Goal: Transaction & Acquisition: Book appointment/travel/reservation

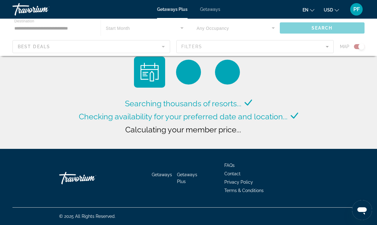
click at [167, 11] on span "Getaways Plus" at bounding box center [172, 9] width 31 height 5
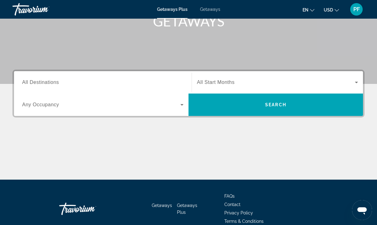
scroll to position [102, 0]
click at [346, 82] on span "Search widget" at bounding box center [276, 82] width 158 height 7
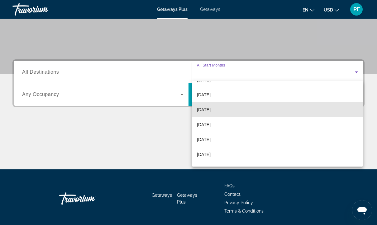
scroll to position [74, 0]
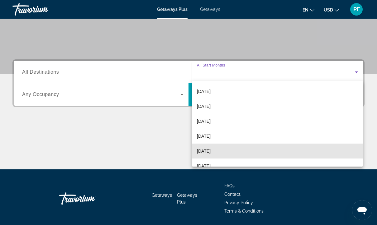
click at [203, 154] on span "[DATE]" at bounding box center [204, 151] width 14 height 7
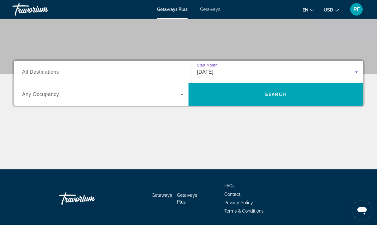
click at [193, 145] on div "Main content" at bounding box center [188, 146] width 352 height 47
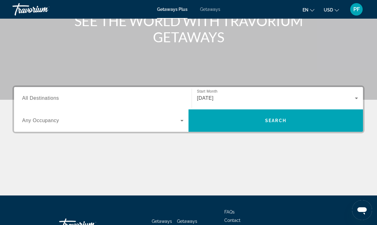
scroll to position [85, 0]
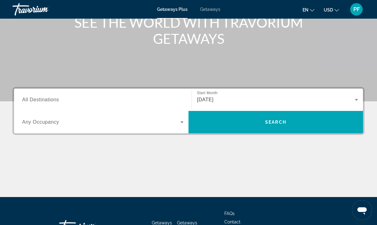
click at [56, 98] on span "All Destinations" at bounding box center [40, 99] width 37 height 5
click at [56, 98] on input "Destination All Destinations" at bounding box center [102, 100] width 161 height 7
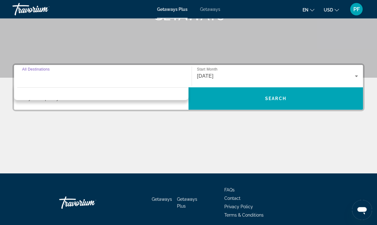
scroll to position [113, 0]
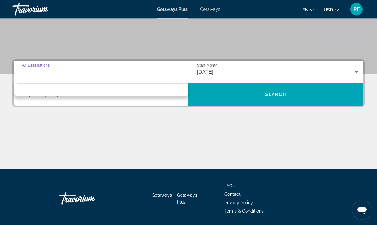
click at [48, 69] on input "Destination All Destinations" at bounding box center [102, 72] width 161 height 7
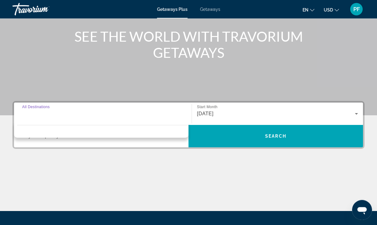
scroll to position [77, 0]
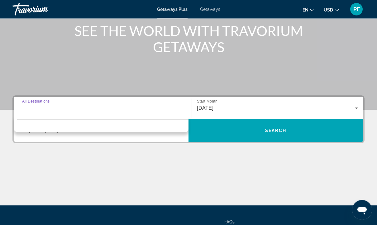
click at [53, 100] on div "Search widget" at bounding box center [102, 109] width 161 height 18
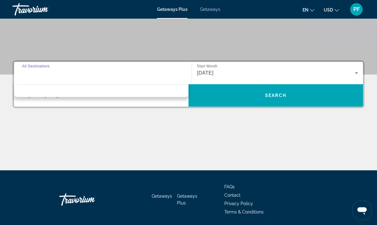
scroll to position [113, 0]
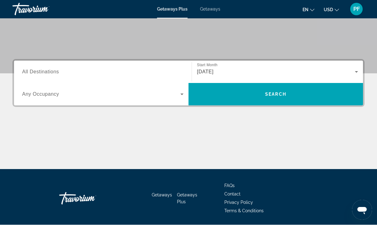
click at [88, 148] on div "Main content" at bounding box center [188, 146] width 352 height 47
click at [62, 70] on input "Destination All Destinations" at bounding box center [102, 72] width 161 height 7
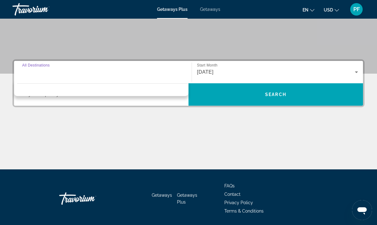
click at [37, 65] on span "All Destinations" at bounding box center [36, 65] width 28 height 4
click at [37, 69] on input "Destination All Destinations" at bounding box center [102, 72] width 161 height 7
click at [38, 65] on span "All Destinations" at bounding box center [36, 65] width 28 height 4
click at [38, 69] on input "Destination All Destinations" at bounding box center [102, 72] width 161 height 7
click at [33, 67] on div "Destination All Destinations" at bounding box center [102, 73] width 161 height 18
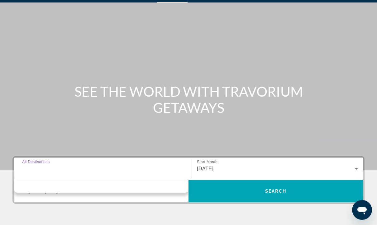
scroll to position [0, 0]
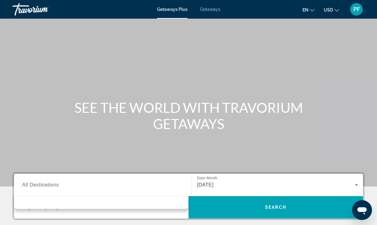
click at [229, 78] on div "Main content" at bounding box center [188, 93] width 377 height 187
click at [360, 11] on div "PF" at bounding box center [356, 9] width 12 height 12
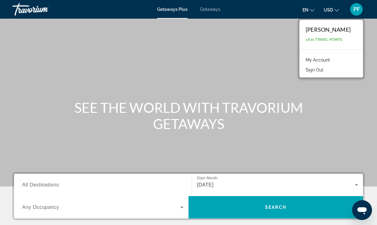
click at [335, 31] on div "[PERSON_NAME]" at bounding box center [327, 29] width 45 height 7
click at [139, 87] on div "Main content" at bounding box center [188, 93] width 377 height 187
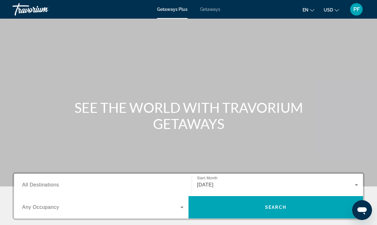
click at [127, 112] on h1 "SEE THE WORLD WITH TRAVORIUM GETAWAYS" at bounding box center [188, 116] width 233 height 32
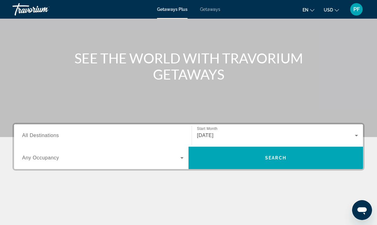
scroll to position [72, 0]
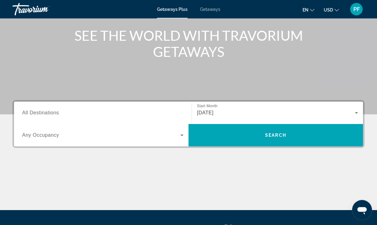
click at [71, 138] on span "Search widget" at bounding box center [101, 135] width 158 height 7
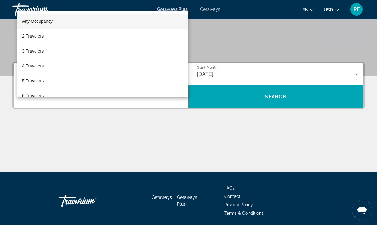
scroll to position [113, 0]
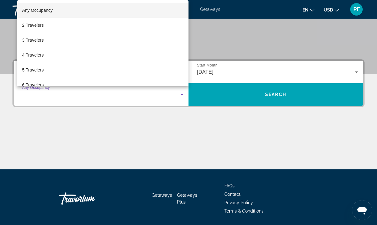
click at [64, 146] on div at bounding box center [188, 112] width 377 height 225
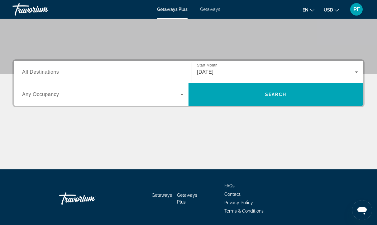
click at [34, 66] on div "Search widget" at bounding box center [102, 73] width 161 height 18
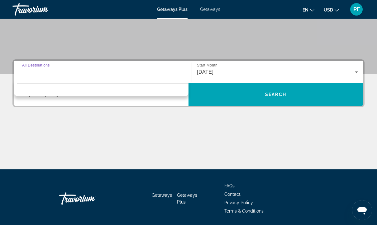
click at [40, 88] on div "Destination options" at bounding box center [101, 88] width 174 height 16
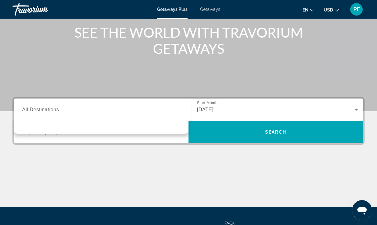
scroll to position [74, 0]
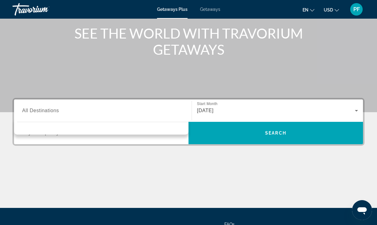
click at [35, 108] on span "All Destinations" at bounding box center [40, 110] width 37 height 5
click at [35, 108] on input "Destination All Destinations" at bounding box center [102, 110] width 161 height 7
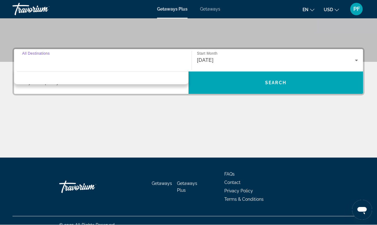
scroll to position [133, 0]
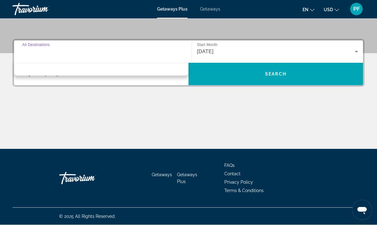
click at [26, 46] on div "Destination All Destinations" at bounding box center [102, 52] width 161 height 18
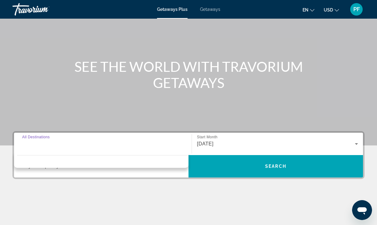
scroll to position [56, 0]
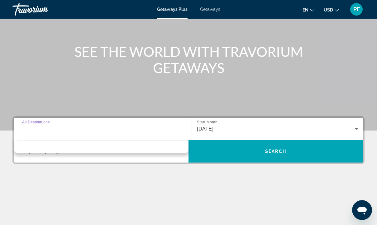
click at [40, 121] on span "All Destinations" at bounding box center [36, 122] width 28 height 4
click at [40, 126] on input "Destination All Destinations" at bounding box center [102, 129] width 161 height 7
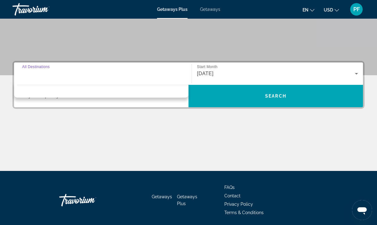
scroll to position [111, 0]
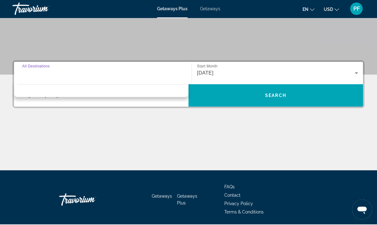
click at [198, 225] on div "Getaways Getaways Plus FAQs Contact Privacy Policy Terms & Conditions" at bounding box center [188, 200] width 352 height 59
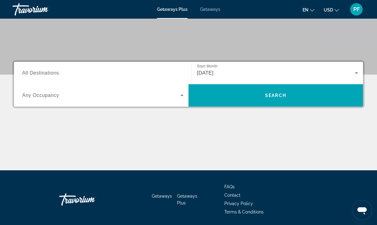
click at [40, 65] on div "Search widget" at bounding box center [102, 73] width 161 height 18
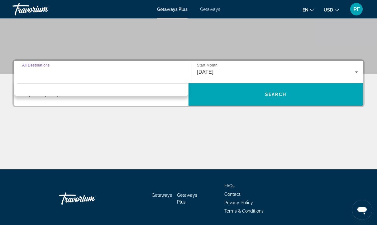
click at [95, 123] on div "Destination All Destinations Start Month All Start Months [DATE] Occupancy Any …" at bounding box center [188, 115] width 377 height 110
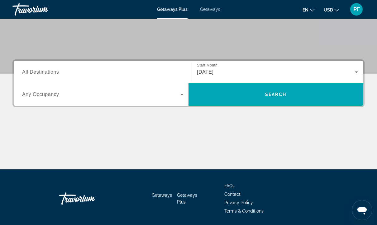
click at [47, 72] on span "All Destinations" at bounding box center [40, 71] width 37 height 5
click at [47, 72] on input "Destination All Destinations" at bounding box center [102, 72] width 161 height 7
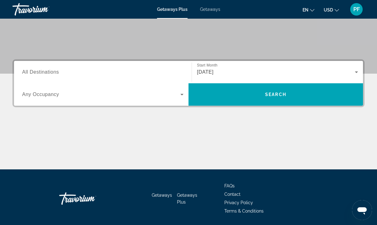
click at [41, 73] on span "All Destinations" at bounding box center [40, 71] width 37 height 5
click at [41, 73] on input "Destination All Destinations" at bounding box center [102, 72] width 161 height 7
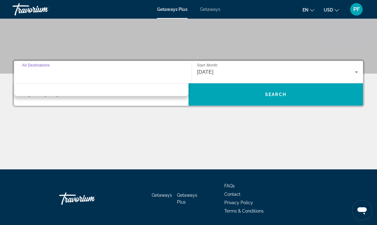
click at [38, 139] on div "Main content" at bounding box center [188, 146] width 352 height 47
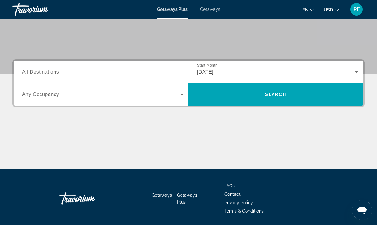
click at [36, 71] on span "All Destinations" at bounding box center [40, 71] width 37 height 5
click at [36, 71] on input "Destination All Destinations" at bounding box center [102, 72] width 161 height 7
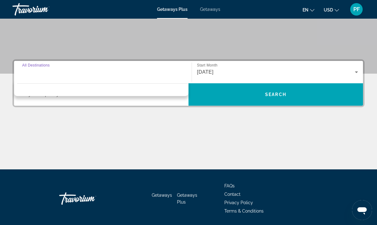
click at [28, 64] on span "All Destinations" at bounding box center [36, 65] width 28 height 4
click at [28, 69] on input "Destination All Destinations" at bounding box center [102, 72] width 161 height 7
click at [29, 64] on span "All Destinations" at bounding box center [36, 65] width 28 height 4
click at [29, 69] on input "Destination All Destinations" at bounding box center [102, 72] width 161 height 7
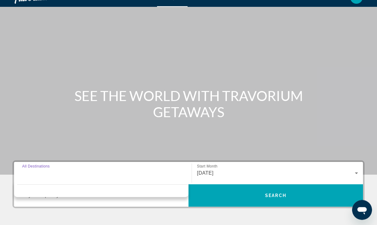
scroll to position [0, 0]
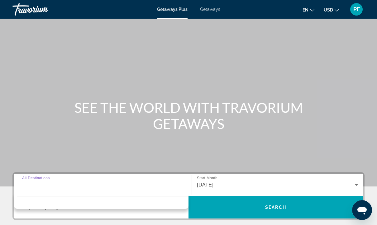
click at [358, 13] on div "PF" at bounding box center [356, 9] width 12 height 12
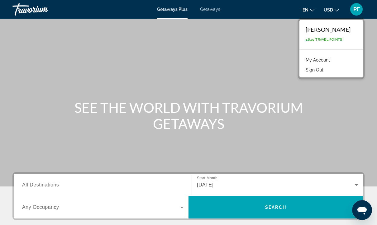
click at [324, 73] on button "Sign Out" at bounding box center [314, 70] width 24 height 8
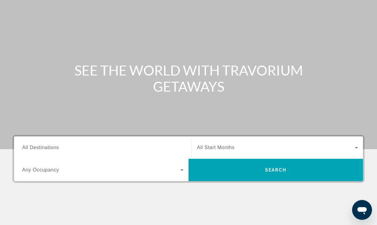
scroll to position [41, 0]
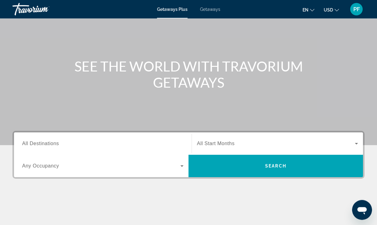
click at [48, 144] on span "All Destinations" at bounding box center [40, 143] width 37 height 5
click at [48, 144] on input "Destination All Destinations" at bounding box center [102, 144] width 161 height 7
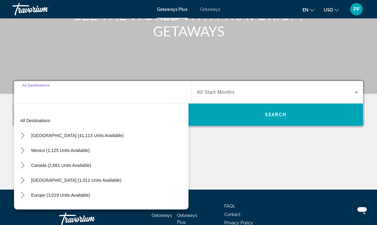
scroll to position [113, 0]
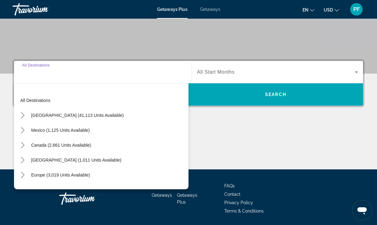
click at [39, 112] on span "Select destination: United States (41,113 units available)" at bounding box center [77, 115] width 99 height 15
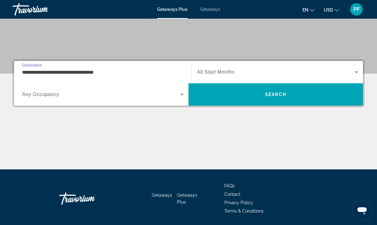
click at [73, 72] on input "**********" at bounding box center [102, 72] width 161 height 7
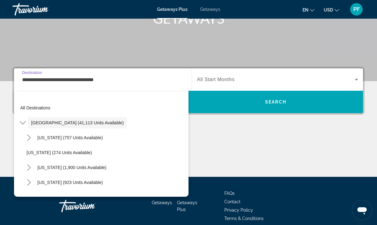
click at [49, 165] on span "California (1,900 units available)" at bounding box center [71, 167] width 69 height 5
type input "**********"
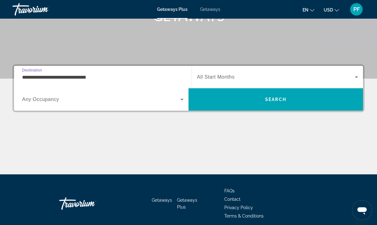
scroll to position [113, 0]
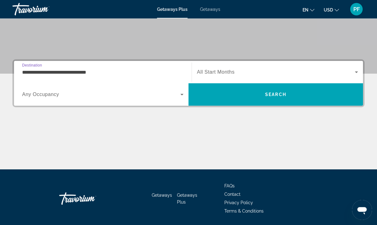
click at [219, 72] on span "All Start Months" at bounding box center [216, 72] width 38 height 5
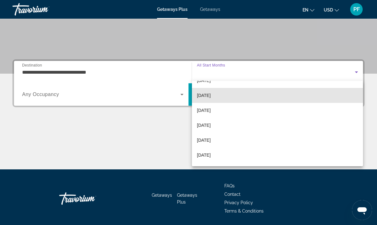
scroll to position [86, 0]
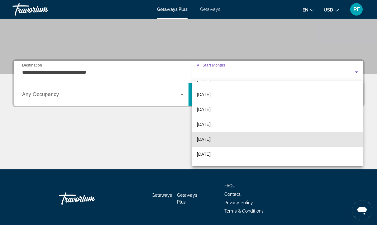
click at [207, 140] on span "[DATE]" at bounding box center [204, 139] width 14 height 7
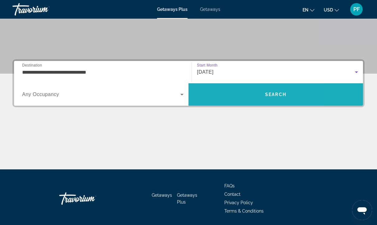
click at [225, 91] on span "Search" at bounding box center [275, 94] width 174 height 15
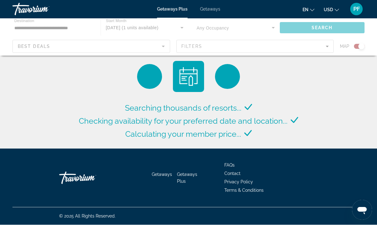
scroll to position [0, 0]
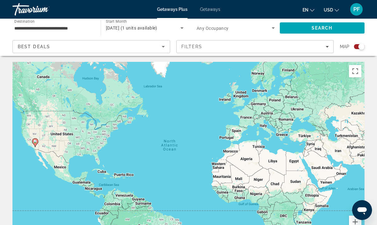
click at [358, 49] on div "Search widget" at bounding box center [359, 46] width 11 height 5
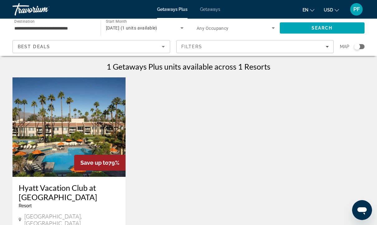
click at [165, 46] on icon "Sort by" at bounding box center [162, 46] width 7 height 7
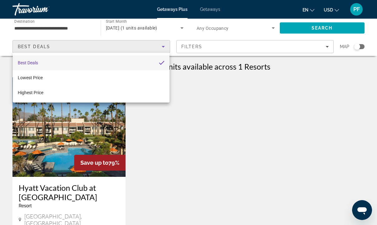
click at [300, 46] on div at bounding box center [188, 112] width 377 height 225
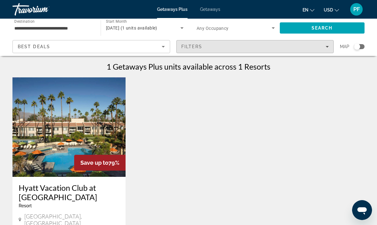
click at [327, 51] on span "Filters" at bounding box center [255, 46] width 157 height 15
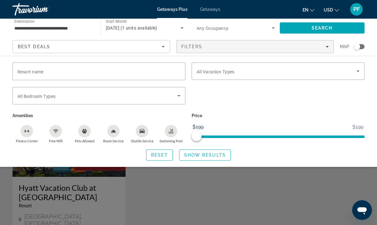
click at [358, 74] on icon "Search widget" at bounding box center [357, 71] width 7 height 7
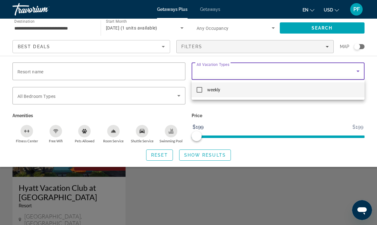
click at [322, 107] on div at bounding box center [188, 112] width 377 height 225
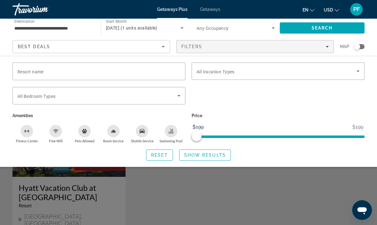
click at [181, 95] on icon "Search widget" at bounding box center [178, 95] width 7 height 7
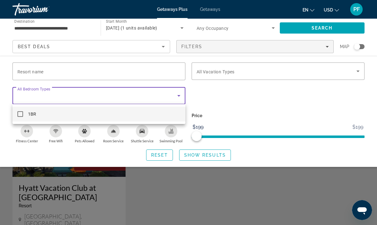
click at [321, 103] on div at bounding box center [188, 112] width 377 height 225
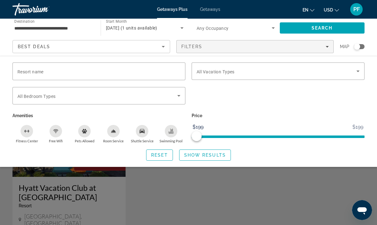
click at [322, 97] on div "Search widget" at bounding box center [277, 99] width 179 height 24
click at [308, 103] on div "Search widget" at bounding box center [277, 99] width 179 height 24
click at [313, 99] on div "Search widget" at bounding box center [277, 99] width 179 height 24
click at [84, 70] on input "Resort name" at bounding box center [98, 71] width 163 height 7
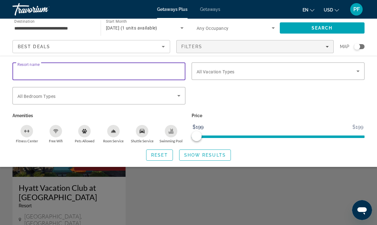
scroll to position [0, 0]
click at [213, 101] on div "Search widget" at bounding box center [277, 99] width 179 height 24
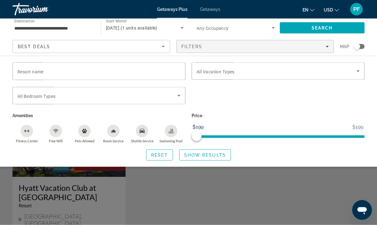
scroll to position [0, 0]
click at [165, 47] on icon "Sort by" at bounding box center [162, 46] width 7 height 7
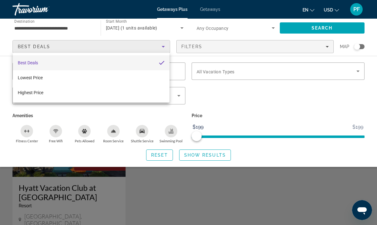
click at [275, 25] on div at bounding box center [188, 112] width 377 height 225
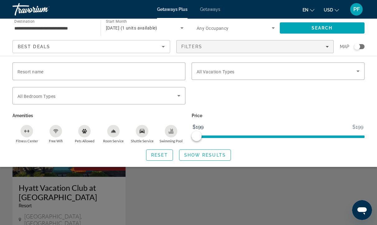
click at [349, 74] on span "Search widget" at bounding box center [276, 71] width 160 height 7
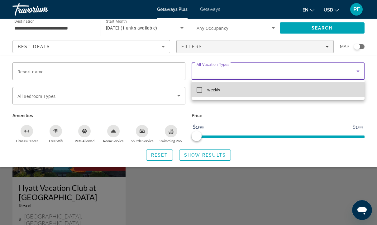
click at [202, 92] on mat-option "weekly" at bounding box center [277, 89] width 173 height 15
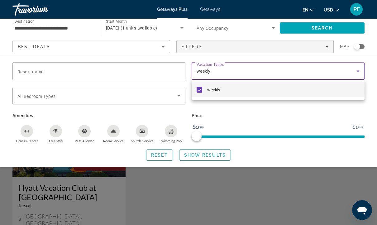
click at [314, 111] on div at bounding box center [188, 112] width 377 height 225
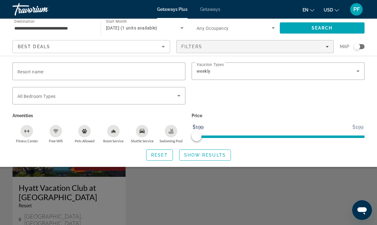
click at [161, 44] on icon "Sort by" at bounding box center [162, 46] width 7 height 7
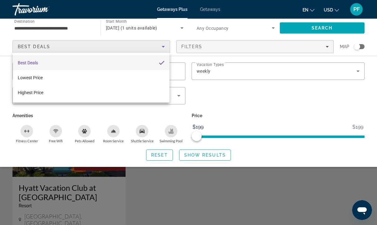
click at [313, 45] on div at bounding box center [188, 112] width 377 height 225
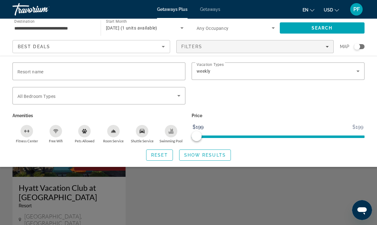
click at [325, 97] on div "Search widget" at bounding box center [277, 99] width 179 height 24
click at [232, 26] on span "Search widget" at bounding box center [233, 27] width 75 height 7
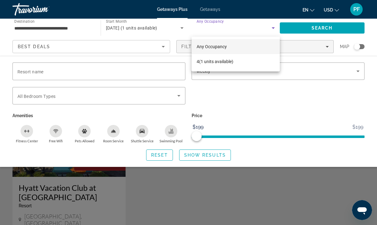
click at [185, 31] on div at bounding box center [188, 112] width 377 height 225
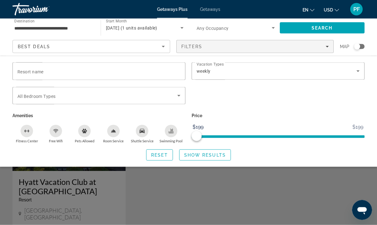
click at [59, 45] on div "Best Deals" at bounding box center [90, 46] width 144 height 7
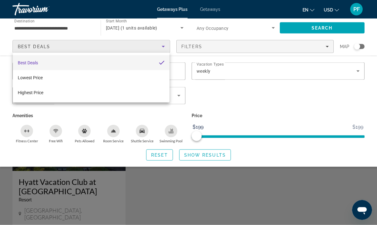
scroll to position [6, 0]
click at [46, 31] on div at bounding box center [188, 112] width 377 height 225
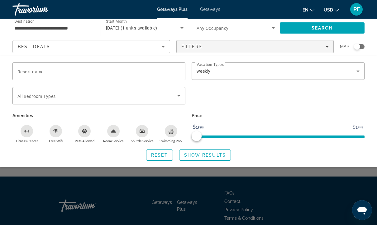
scroll to position [154, 0]
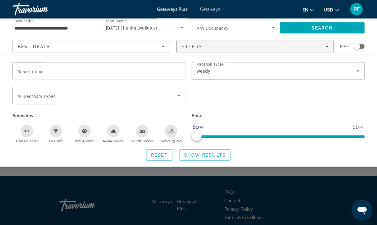
click at [205, 156] on span "Show Results" at bounding box center [205, 155] width 42 height 5
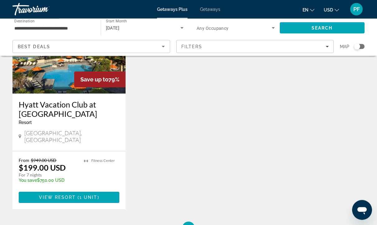
scroll to position [78, 0]
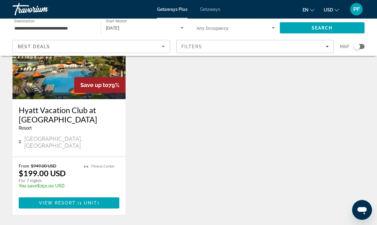
click at [216, 5] on div "Getaways Plus Getaways en English Español Français Italiano Português русский U…" at bounding box center [188, 9] width 377 height 16
click at [210, 12] on span "Getaways" at bounding box center [210, 9] width 20 height 5
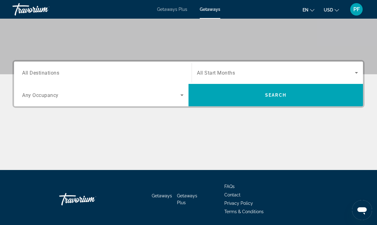
scroll to position [113, 0]
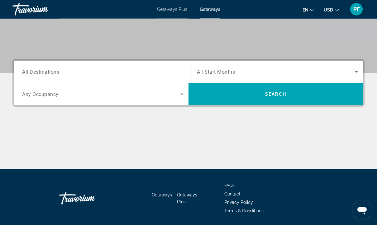
click at [57, 75] on div "Destination All Destinations" at bounding box center [102, 73] width 161 height 18
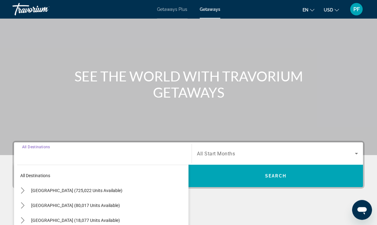
scroll to position [32, 0]
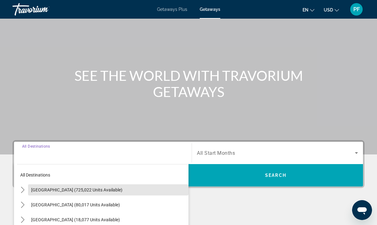
click at [64, 186] on span "Select destination: United States (725,022 units available)" at bounding box center [108, 190] width 160 height 15
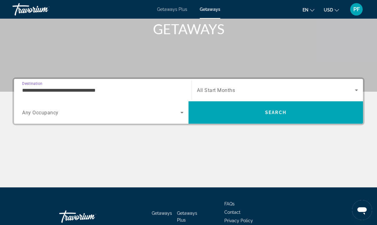
scroll to position [90, 0]
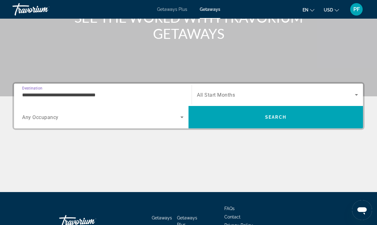
click at [158, 119] on span "Search widget" at bounding box center [101, 117] width 158 height 7
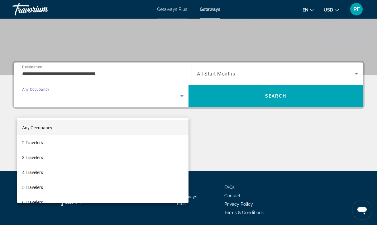
scroll to position [113, 0]
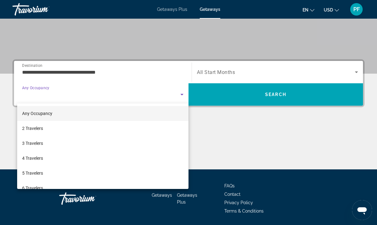
click at [248, 158] on div at bounding box center [188, 112] width 377 height 225
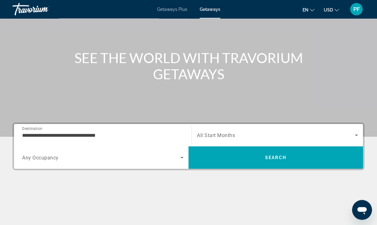
click at [75, 136] on input "**********" at bounding box center [102, 135] width 161 height 7
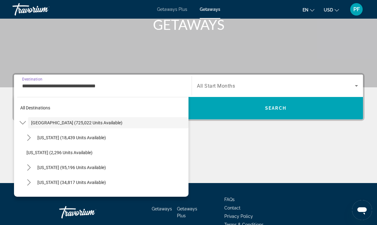
click at [53, 167] on span "California (95,196 units available)" at bounding box center [71, 167] width 68 height 5
type input "**********"
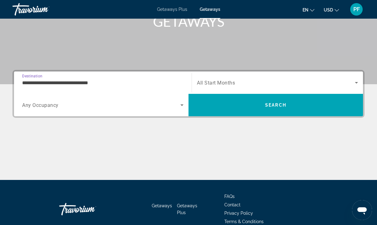
scroll to position [101, 0]
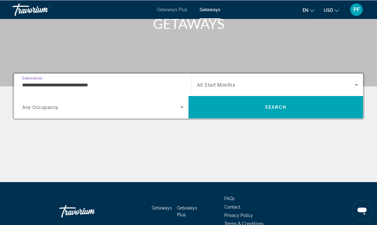
click at [345, 88] on span "Search widget" at bounding box center [276, 84] width 158 height 7
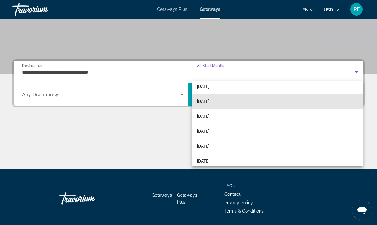
scroll to position [72, 0]
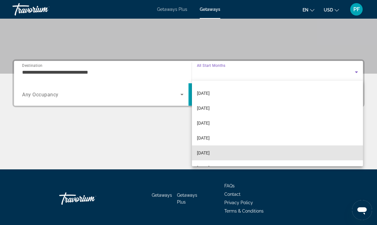
click at [205, 154] on span "[DATE]" at bounding box center [203, 152] width 13 height 7
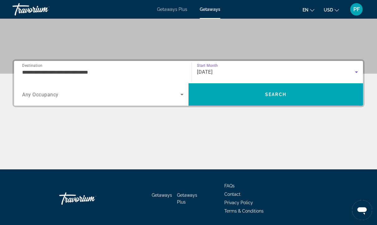
click at [315, 97] on span "Search" at bounding box center [275, 94] width 174 height 15
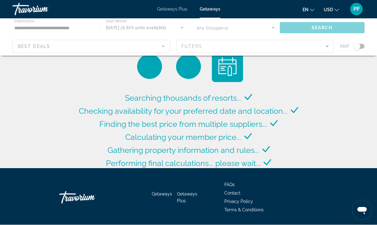
scroll to position [0, 0]
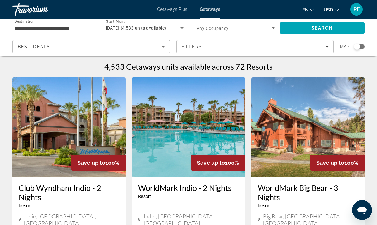
click at [318, 47] on div "Filters" at bounding box center [255, 46] width 148 height 5
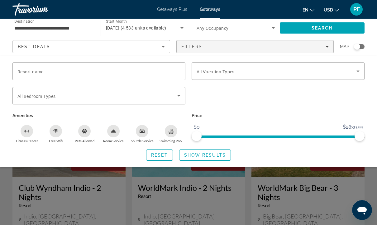
click at [157, 70] on input "Resort name" at bounding box center [98, 71] width 163 height 7
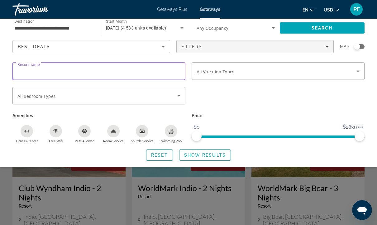
click at [92, 90] on div "Search widget" at bounding box center [98, 95] width 163 height 17
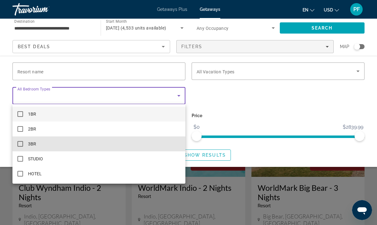
click at [20, 146] on mat-pseudo-checkbox at bounding box center [20, 144] width 6 height 6
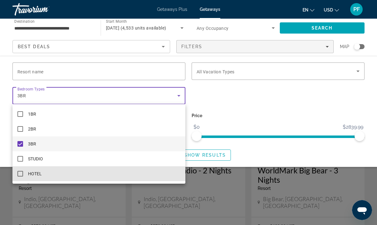
scroll to position [19, 0]
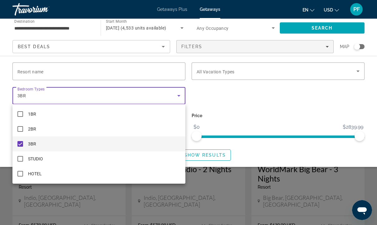
click at [303, 106] on div at bounding box center [188, 112] width 377 height 225
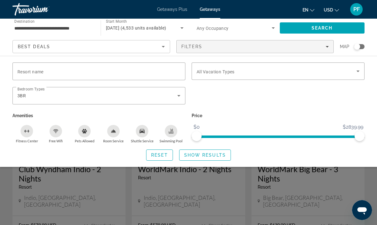
click at [352, 75] on span "Search widget" at bounding box center [276, 71] width 160 height 7
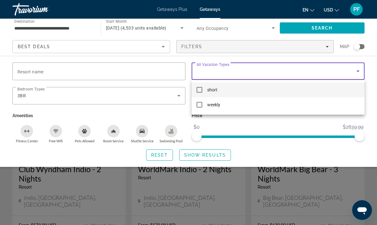
click at [257, 129] on div at bounding box center [188, 112] width 377 height 225
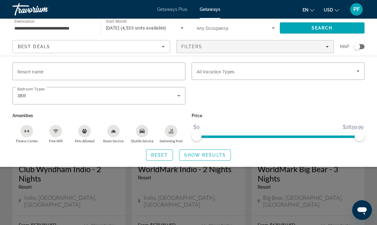
scroll to position [14, 0]
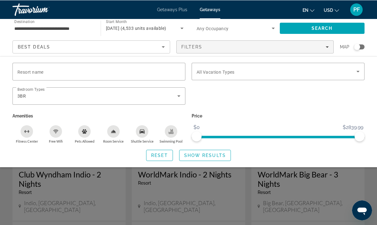
click at [322, 29] on span "Search" at bounding box center [321, 28] width 21 height 5
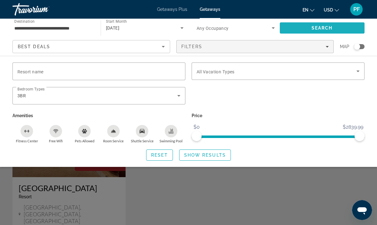
click at [318, 42] on span "Filters" at bounding box center [255, 46] width 157 height 15
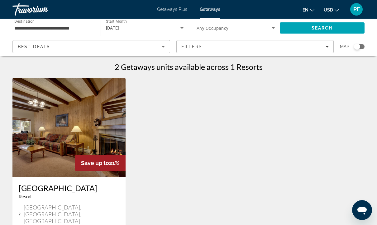
click at [323, 53] on span "Filters" at bounding box center [255, 46] width 157 height 15
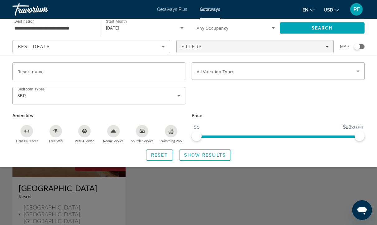
click at [162, 47] on icon "Sort by" at bounding box center [163, 47] width 3 height 2
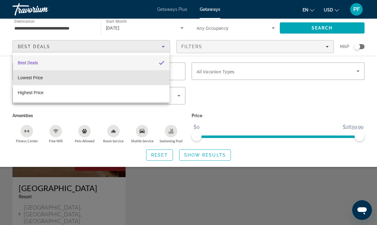
click at [29, 83] on mat-option "Lowest Price" at bounding box center [91, 77] width 157 height 15
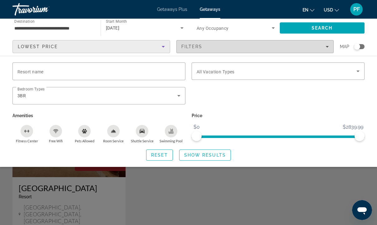
click at [330, 48] on span "Filters" at bounding box center [255, 46] width 157 height 15
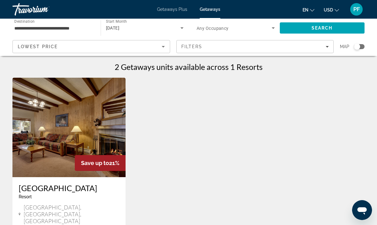
click at [323, 53] on span "Filters" at bounding box center [255, 46] width 157 height 15
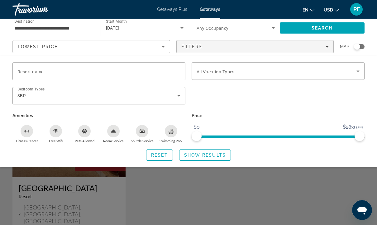
click at [32, 75] on div "Resort name" at bounding box center [98, 72] width 163 height 18
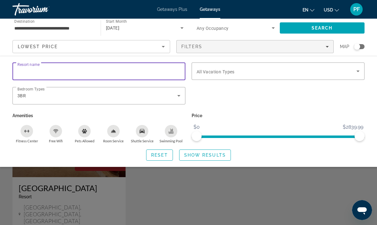
click at [313, 74] on span "Search widget" at bounding box center [276, 71] width 160 height 7
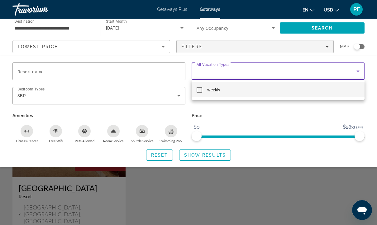
click at [358, 73] on div at bounding box center [188, 112] width 377 height 225
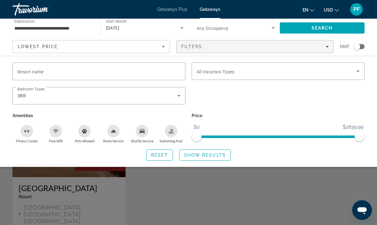
click at [315, 107] on div "Search widget" at bounding box center [277, 99] width 179 height 24
click at [211, 31] on span "Search widget" at bounding box center [233, 27] width 75 height 7
click at [160, 29] on div at bounding box center [188, 112] width 377 height 225
click at [221, 25] on span "Search widget" at bounding box center [233, 27] width 75 height 7
click at [212, 46] on span "Any Occupancy" at bounding box center [211, 46] width 30 height 5
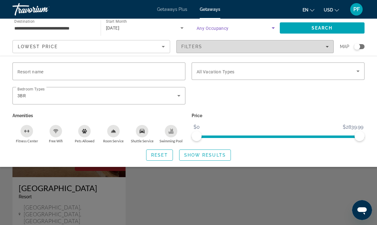
click at [332, 48] on span "Filters" at bounding box center [255, 46] width 157 height 15
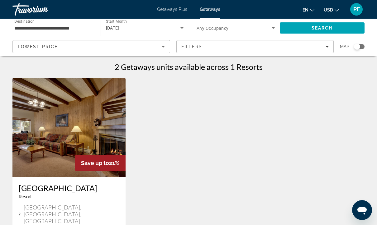
click at [36, 49] on span "Lowest Price" at bounding box center [38, 46] width 40 height 5
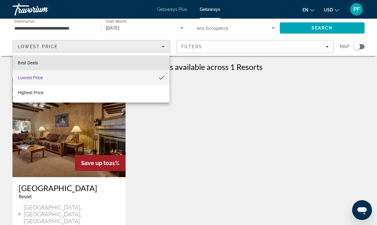
click at [30, 64] on span "Best Deals" at bounding box center [28, 62] width 20 height 5
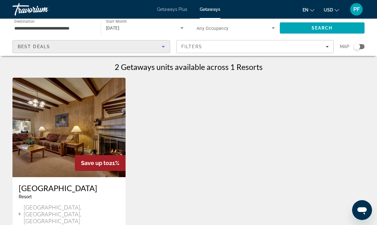
click at [14, 64] on div "2 Getaways units available across 1 Resorts" at bounding box center [188, 66] width 352 height 9
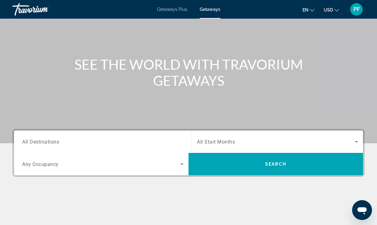
scroll to position [20, 0]
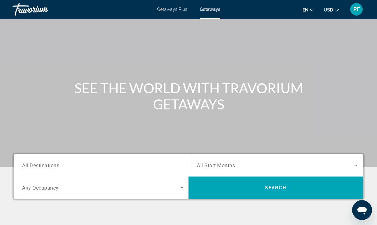
click at [206, 11] on span "Getaways" at bounding box center [210, 9] width 21 height 5
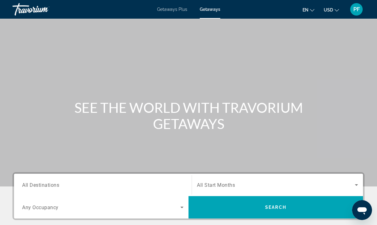
click at [55, 188] on span "All Destinations" at bounding box center [40, 185] width 37 height 6
click at [55, 188] on input "Destination All Destinations" at bounding box center [102, 185] width 161 height 7
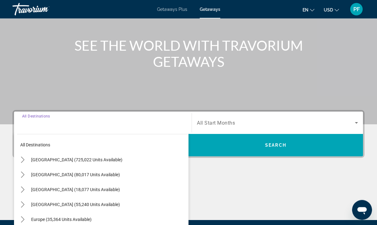
scroll to position [134, 0]
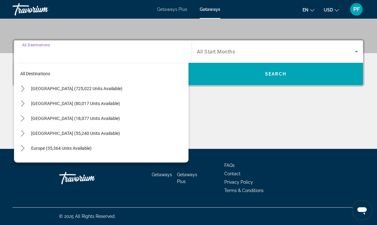
click at [48, 87] on span "United States (725,022 units available)" at bounding box center [76, 88] width 91 height 5
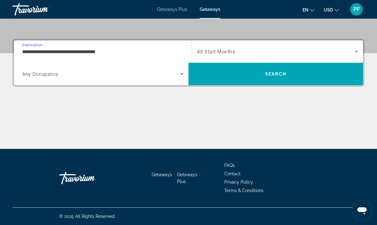
click at [72, 53] on input "**********" at bounding box center [102, 51] width 161 height 7
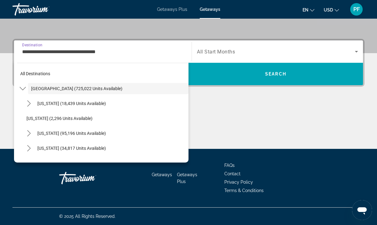
scroll to position [110, 0]
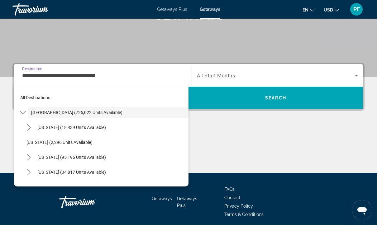
click at [47, 160] on span "California (95,196 units available)" at bounding box center [71, 157] width 68 height 5
type input "**********"
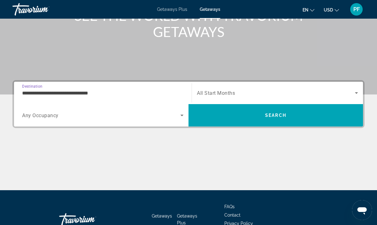
click at [349, 91] on span "Search widget" at bounding box center [276, 92] width 158 height 7
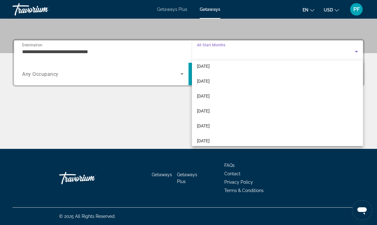
scroll to position [80, 0]
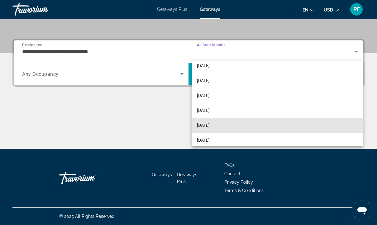
click at [210, 122] on span "[DATE]" at bounding box center [203, 125] width 13 height 7
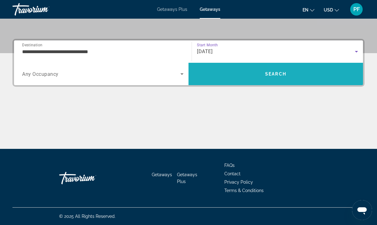
click at [325, 76] on span "Search" at bounding box center [275, 74] width 174 height 15
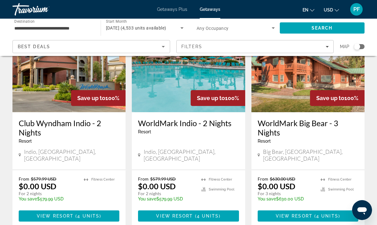
scroll to position [64, 0]
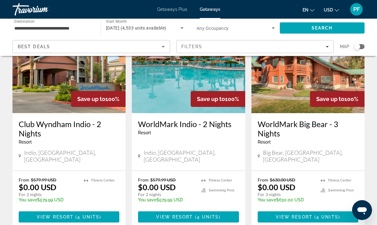
click at [161, 47] on icon "Sort by" at bounding box center [162, 46] width 7 height 7
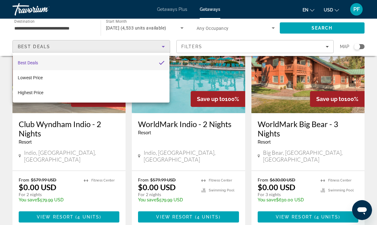
click at [327, 50] on div at bounding box center [188, 112] width 377 height 225
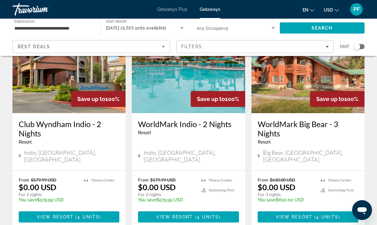
click at [327, 46] on icon "Filters" at bounding box center [326, 46] width 3 height 3
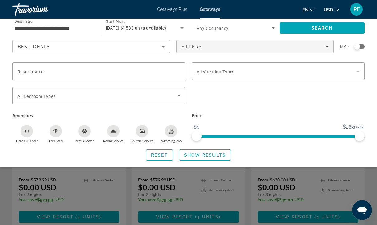
click at [181, 92] on icon "Search widget" at bounding box center [178, 95] width 7 height 7
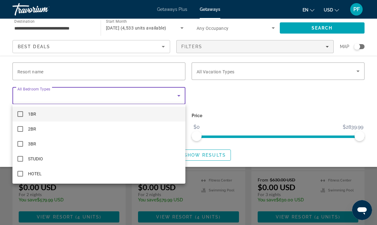
click at [235, 100] on div at bounding box center [188, 112] width 377 height 225
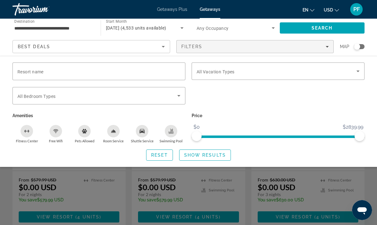
click at [313, 29] on span "Search" at bounding box center [321, 28] width 21 height 5
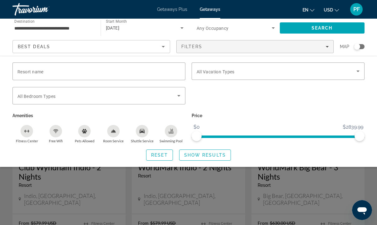
scroll to position [10, 0]
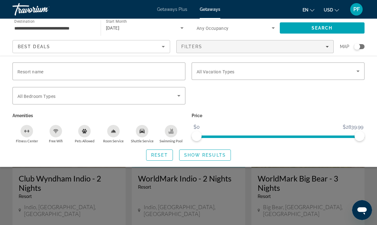
click at [356, 74] on icon "Search widget" at bounding box center [357, 71] width 7 height 7
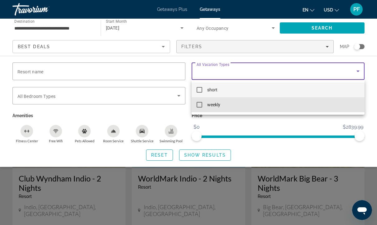
click at [321, 109] on mat-option "weekly" at bounding box center [277, 104] width 173 height 15
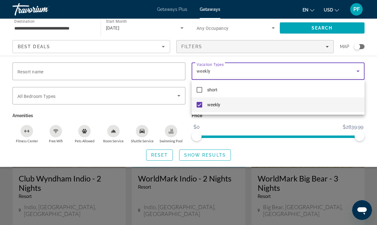
click at [316, 21] on div at bounding box center [188, 112] width 377 height 225
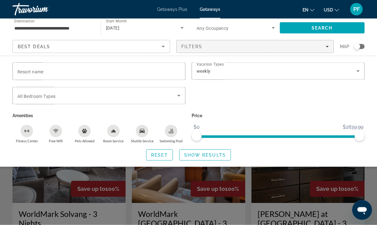
scroll to position [0, 0]
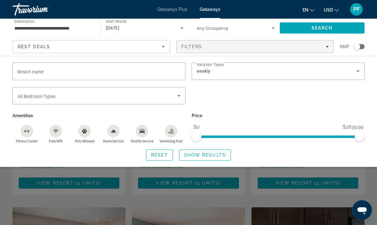
click at [205, 154] on span "Show Results" at bounding box center [205, 155] width 42 height 5
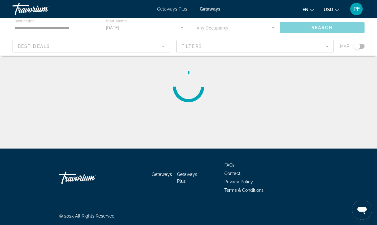
click at [332, 110] on div "Main content" at bounding box center [188, 87] width 352 height 50
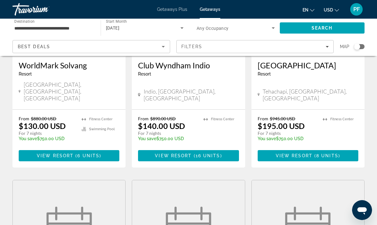
scroll to position [612, 0]
